Goal: Navigation & Orientation: Find specific page/section

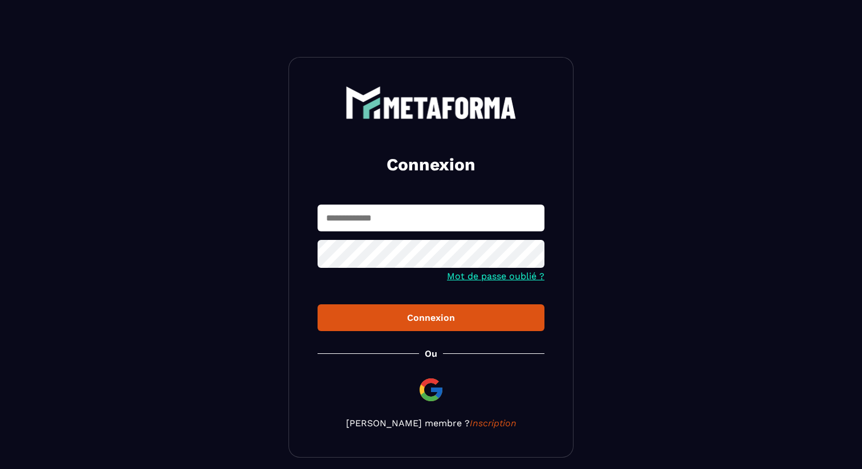
click at [409, 213] on input "text" at bounding box center [431, 218] width 227 height 27
type input "*"
type input "**********"
click at [417, 310] on button "Connexion" at bounding box center [431, 317] width 227 height 27
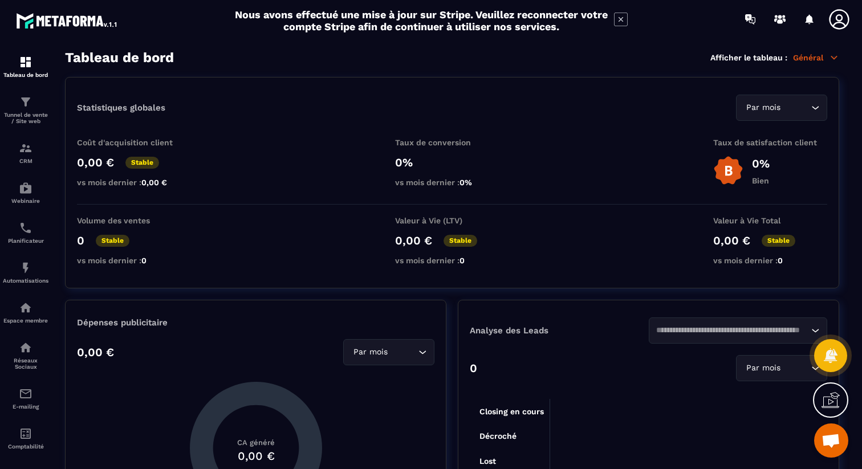
click at [622, 16] on icon at bounding box center [621, 20] width 14 height 14
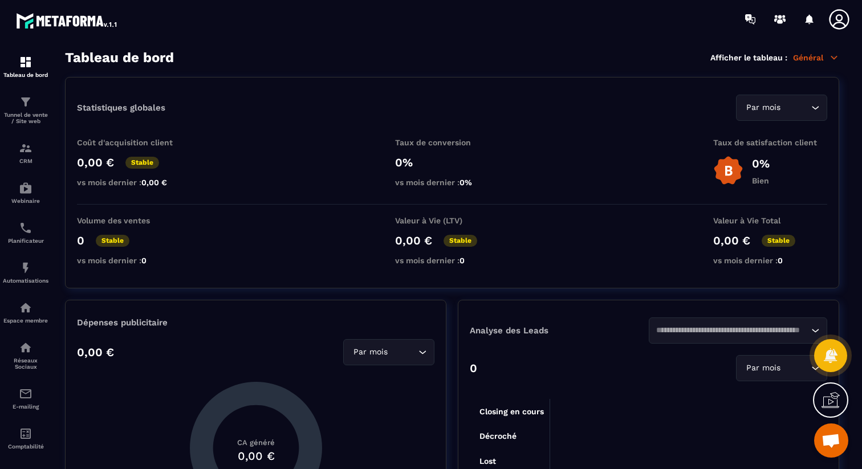
click at [844, 15] on icon at bounding box center [839, 19] width 23 height 23
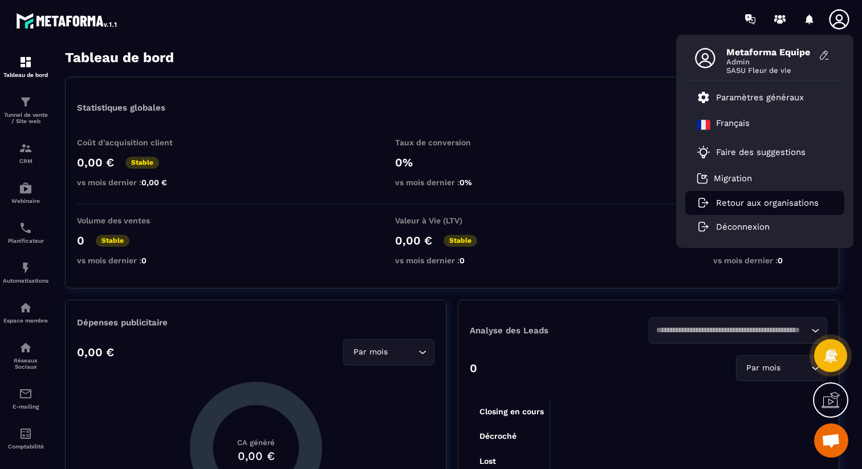
click at [771, 202] on p "Retour aux organisations" at bounding box center [767, 203] width 103 height 10
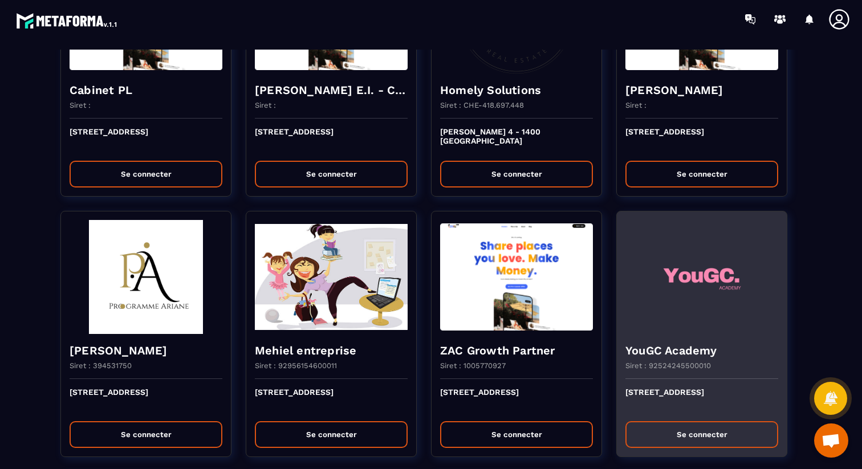
scroll to position [1152, 0]
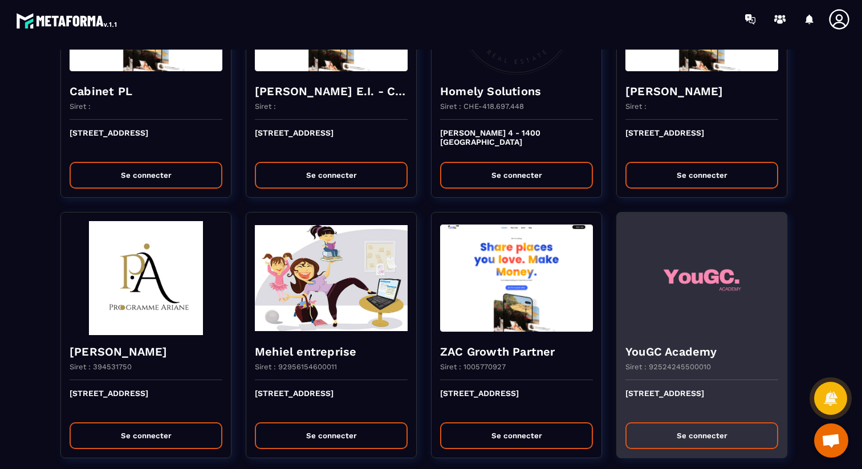
click at [665, 290] on img at bounding box center [701, 278] width 153 height 114
